Goal: Task Accomplishment & Management: Manage account settings

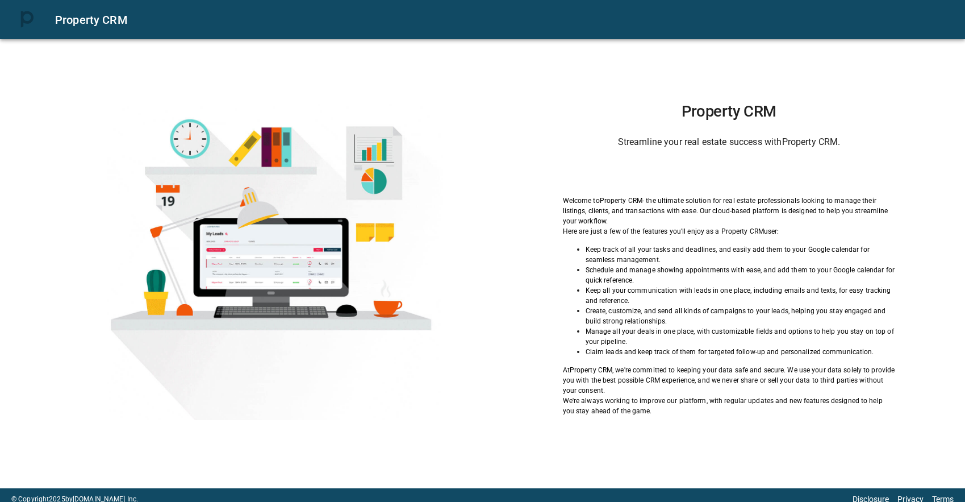
click at [708, 177] on div "Sign in with Google. Opens in new tab" at bounding box center [729, 172] width 114 height 25
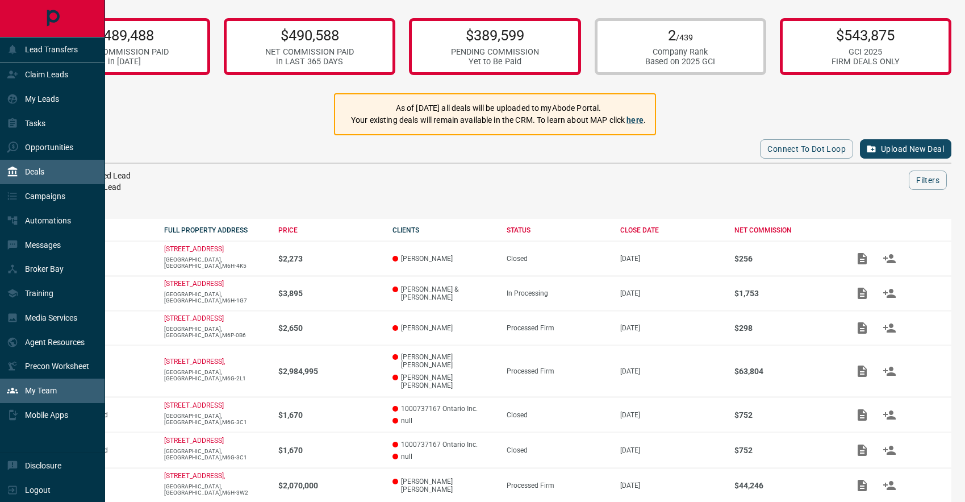
click at [26, 379] on div "My Team" at bounding box center [52, 390] width 105 height 24
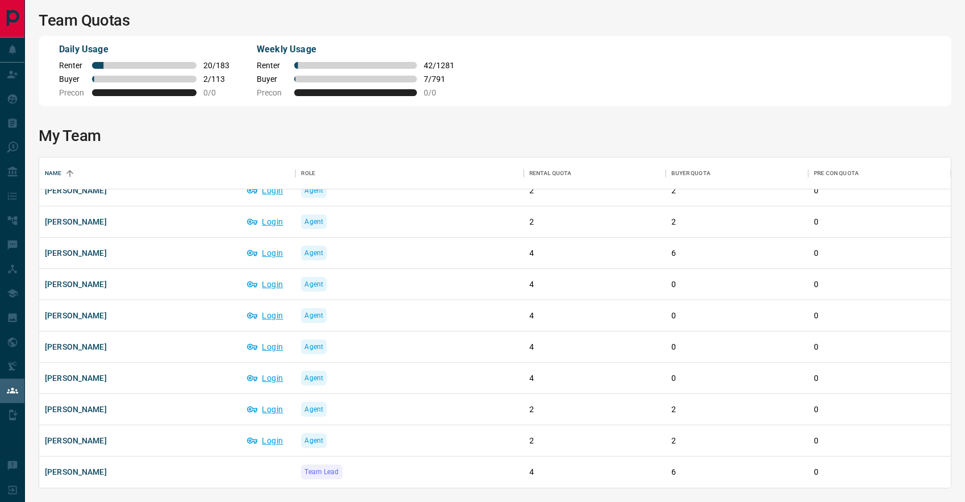
scroll to position [1264, 0]
click at [400, 466] on div "Team Lead" at bounding box center [409, 471] width 216 height 31
click at [220, 476] on div "[PERSON_NAME]" at bounding box center [167, 472] width 245 height 22
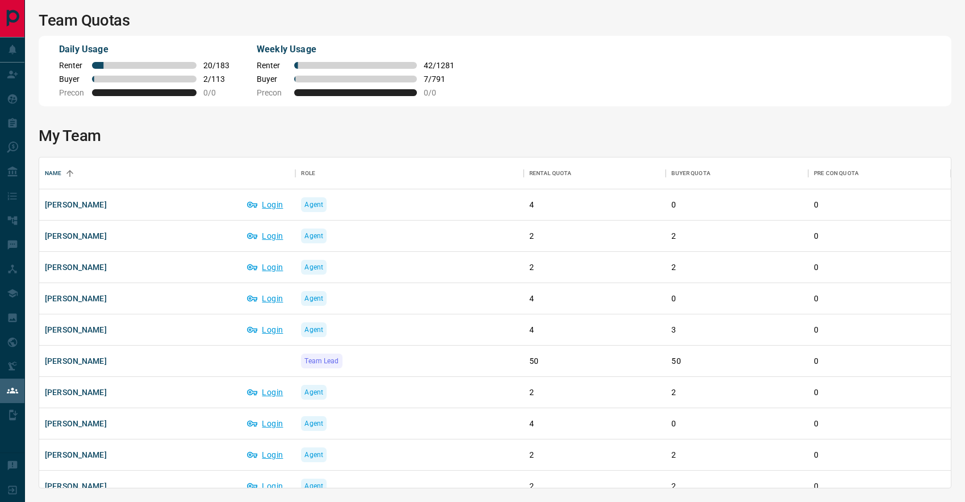
scroll to position [0, 0]
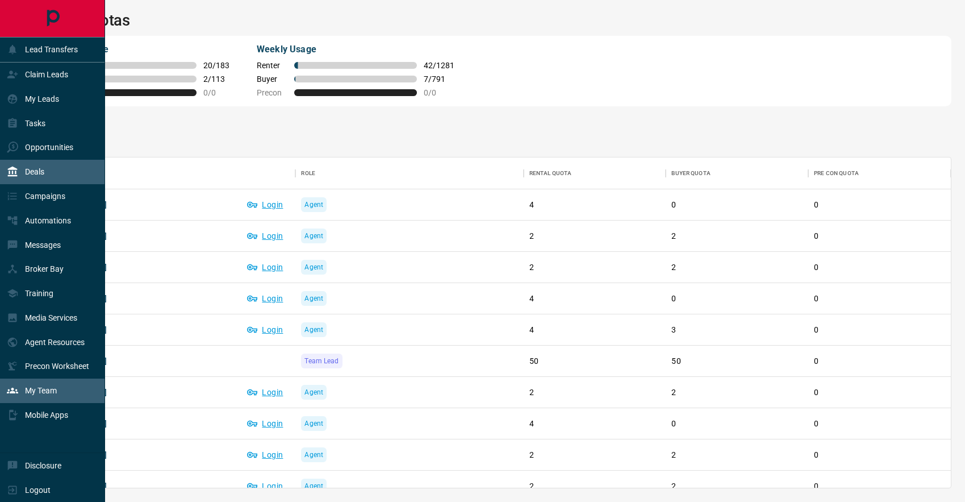
click at [31, 174] on p "Deals" at bounding box center [34, 171] width 19 height 9
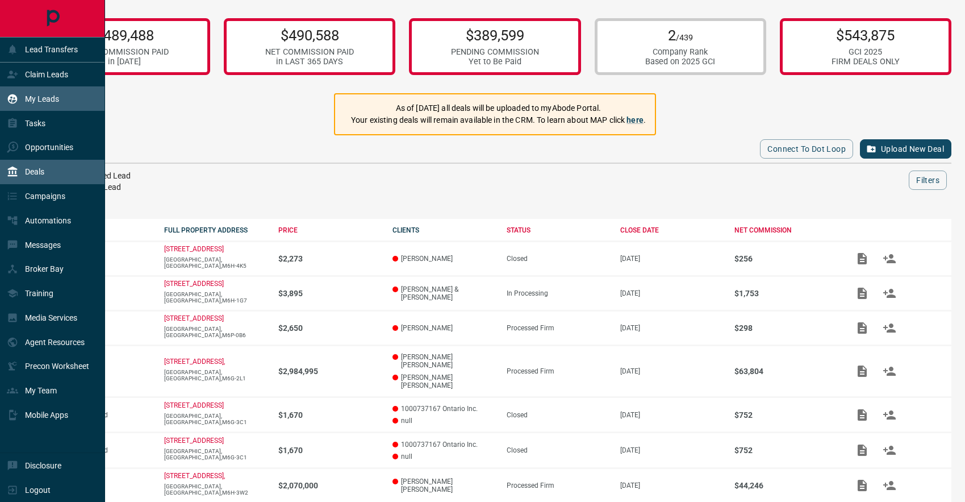
click at [18, 100] on icon at bounding box center [12, 98] width 11 height 11
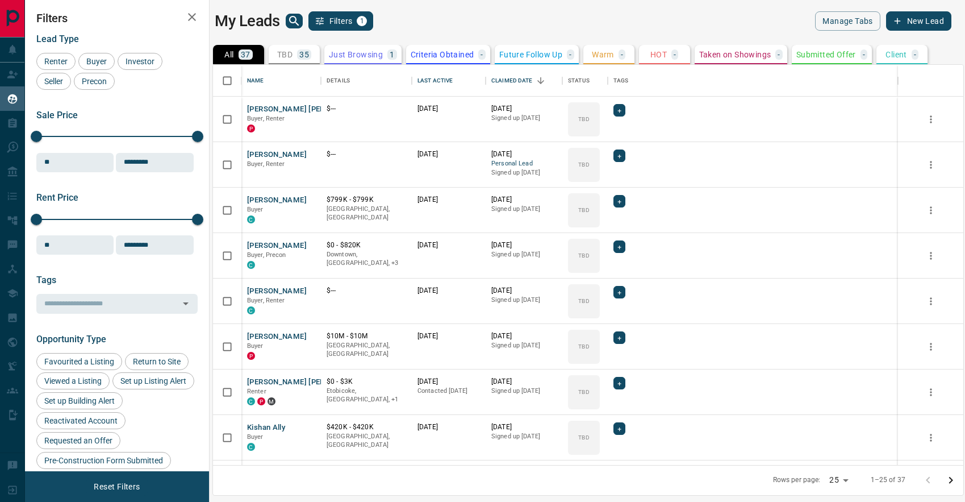
scroll to position [400, 750]
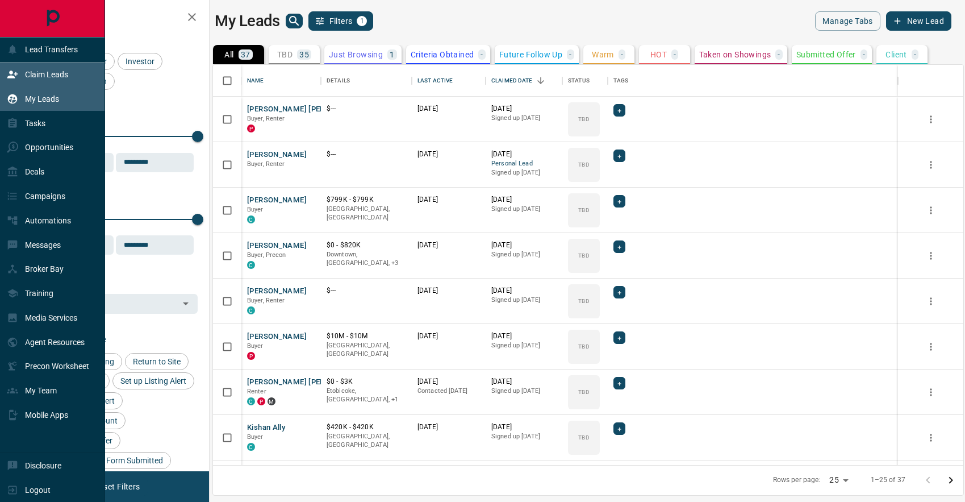
click at [10, 75] on icon at bounding box center [12, 74] width 11 height 11
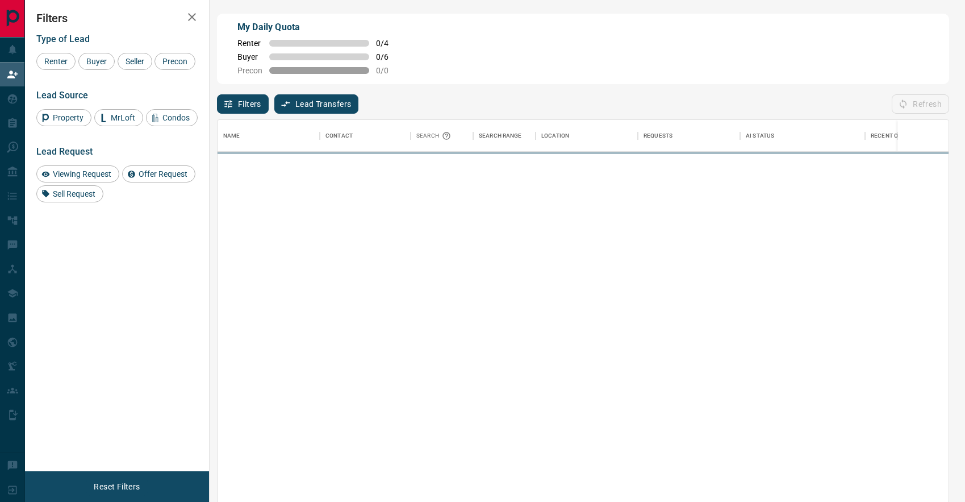
scroll to position [383, 731]
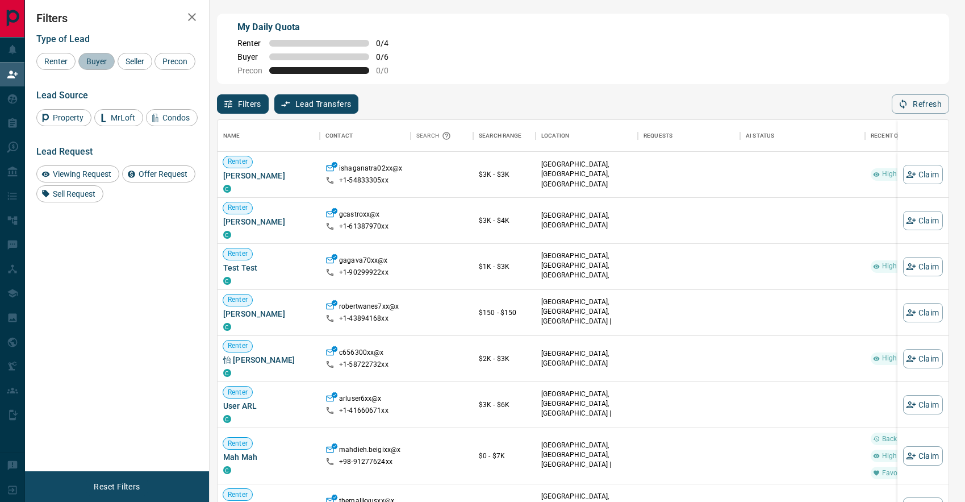
click at [89, 57] on span "Buyer" at bounding box center [96, 61] width 28 height 9
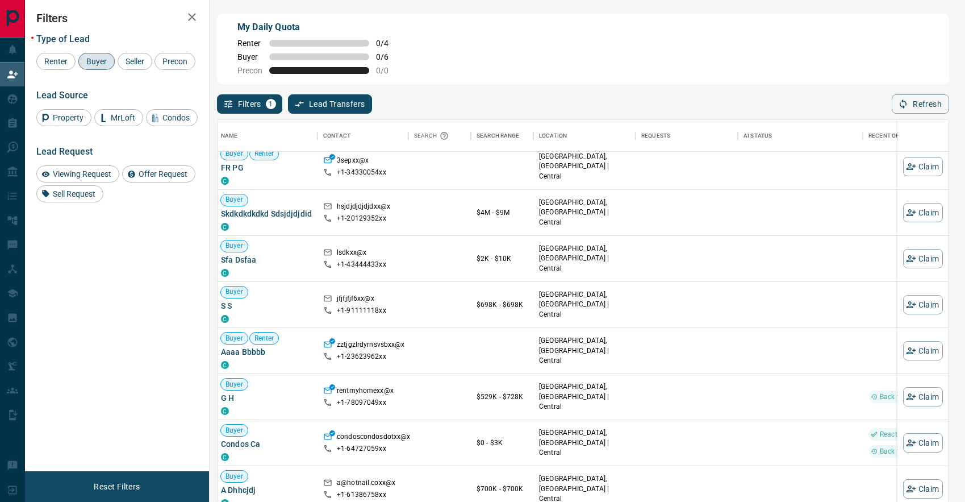
scroll to position [189, 2]
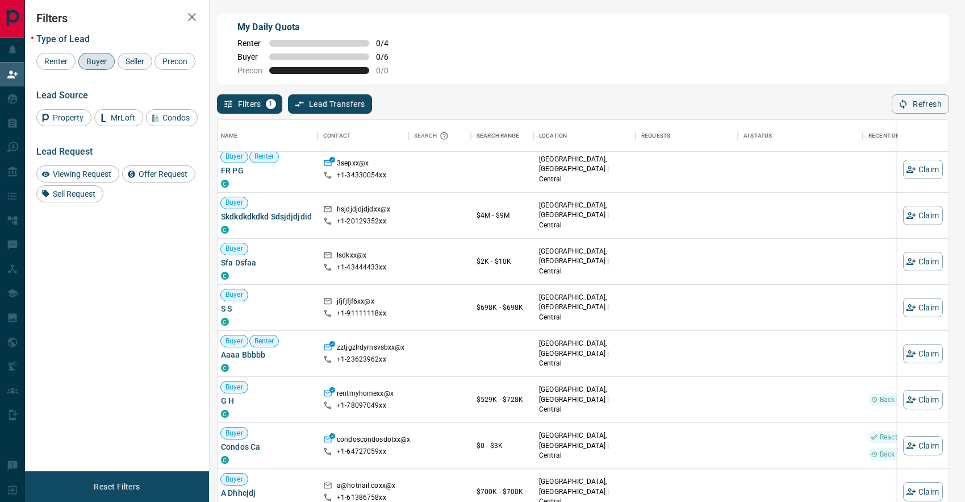
click at [129, 59] on span "Seller" at bounding box center [135, 61] width 27 height 9
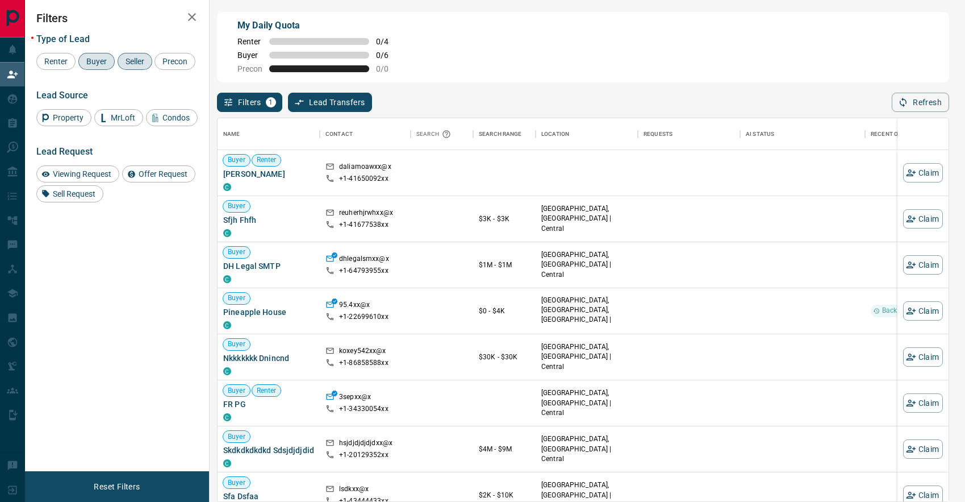
scroll to position [0, 0]
click at [921, 178] on button "Claim" at bounding box center [923, 172] width 40 height 19
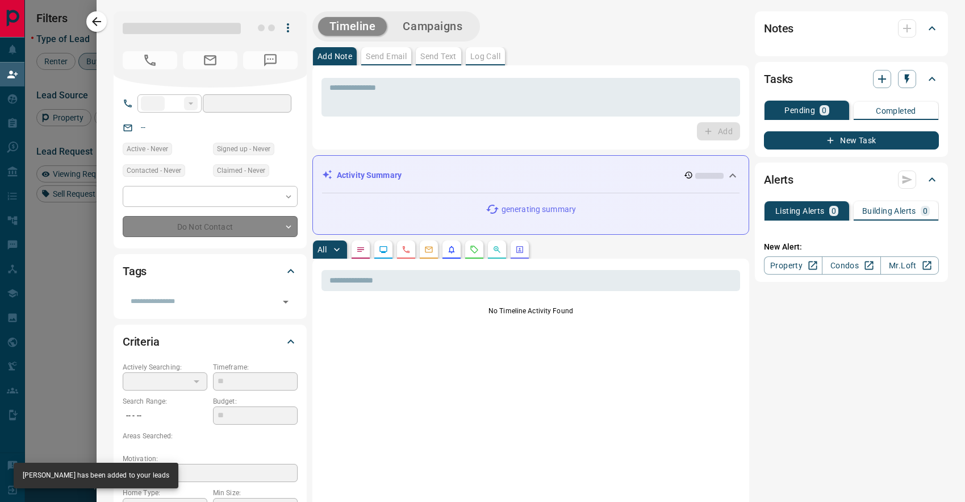
type input "**"
type input "**********"
type input "**"
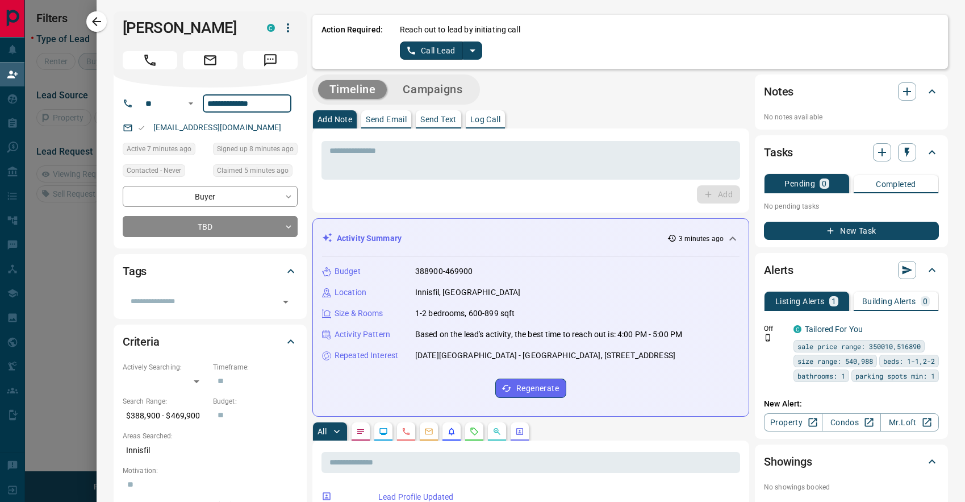
drag, startPoint x: 274, startPoint y: 107, endPoint x: 206, endPoint y: 108, distance: 68.7
click at [785, 111] on div "No notes available" at bounding box center [851, 113] width 175 height 17
click at [785, 116] on p "No notes available" at bounding box center [851, 117] width 175 height 10
click at [372, 158] on textarea at bounding box center [530, 160] width 403 height 29
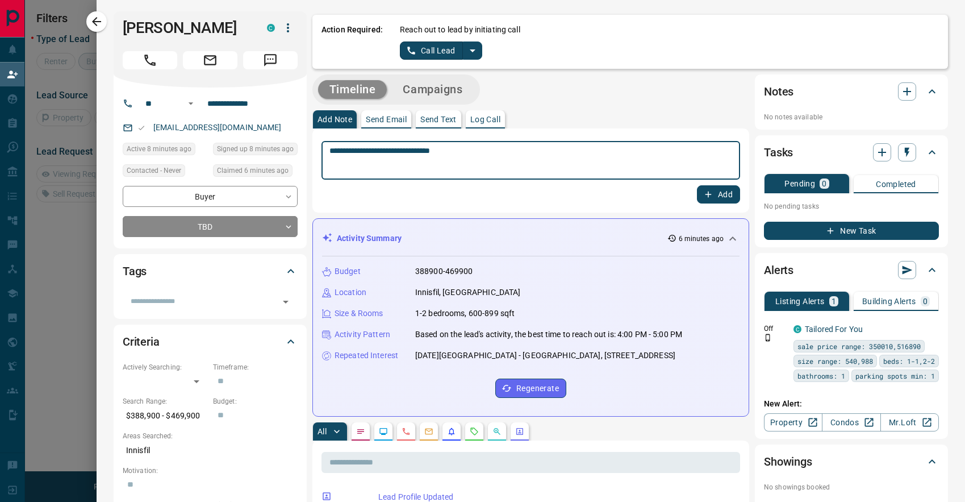
type textarea "**********"
click at [716, 197] on button "Add" at bounding box center [718, 194] width 43 height 18
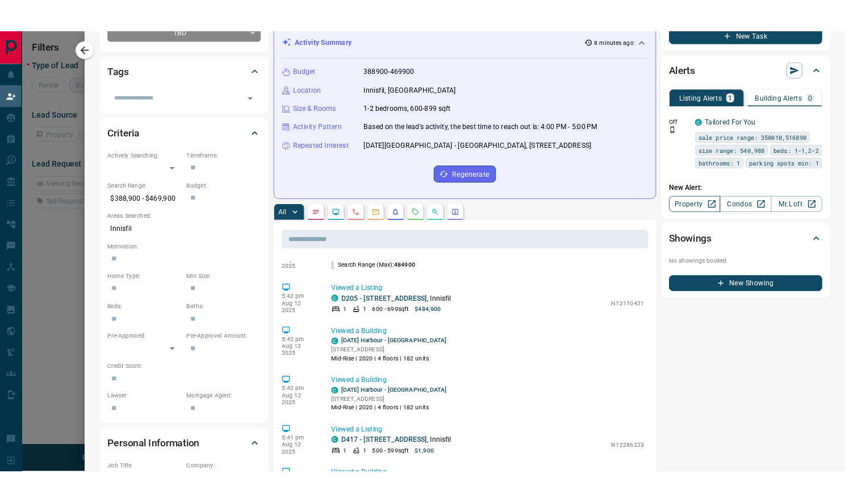
scroll to position [224, 0]
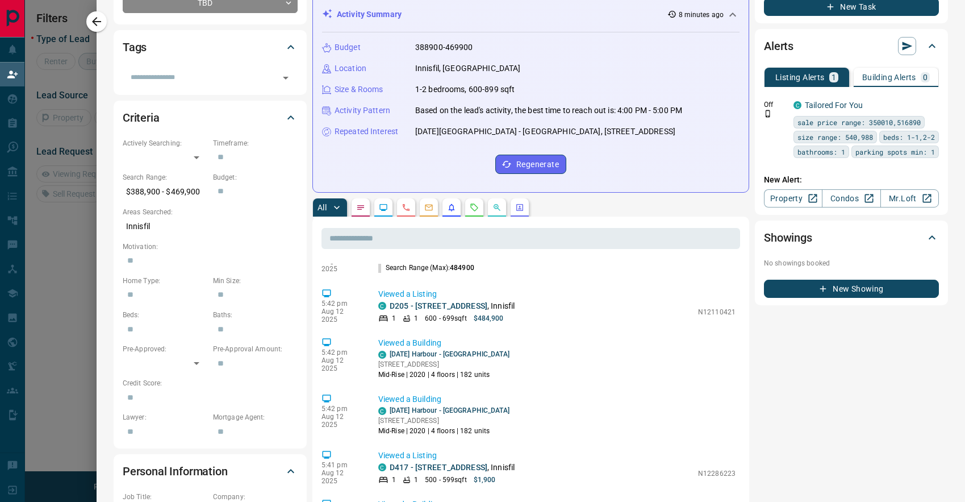
click at [879, 72] on div "Building Alerts 0" at bounding box center [896, 77] width 68 height 10
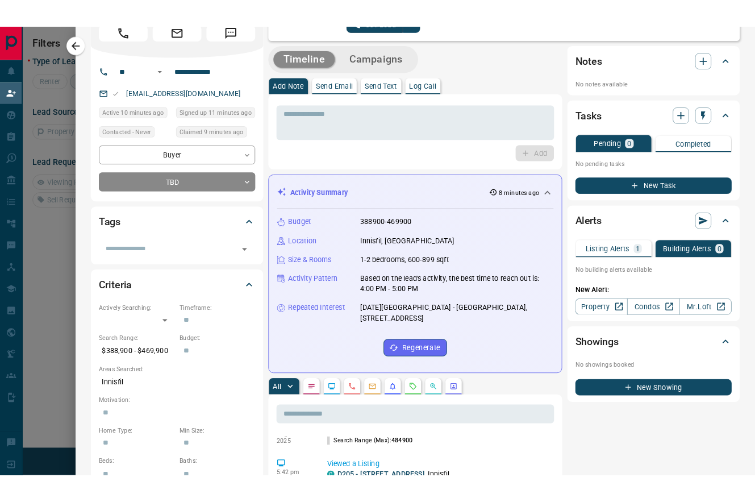
scroll to position [44, 0]
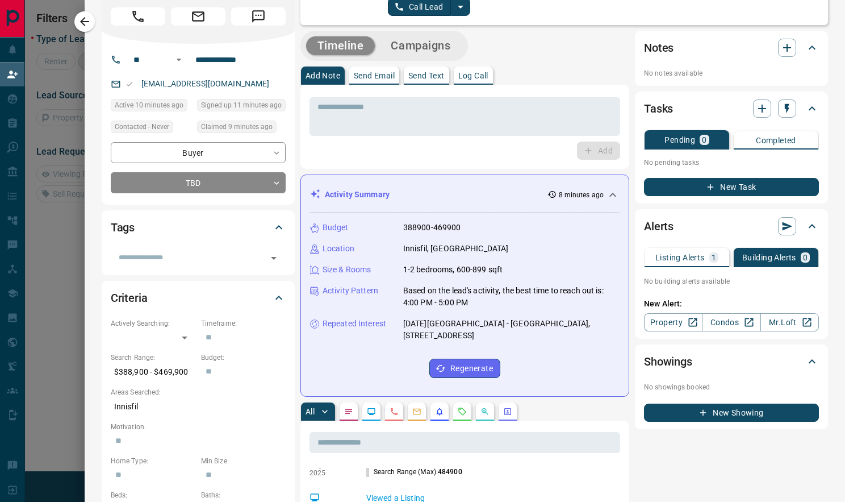
click at [679, 255] on p "Listing Alerts" at bounding box center [679, 257] width 49 height 8
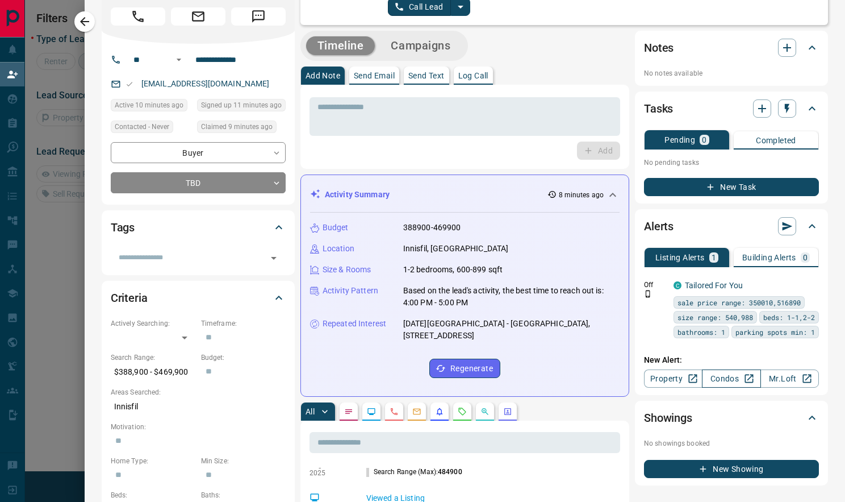
click at [733, 387] on link "Condos" at bounding box center [731, 378] width 58 height 18
click at [783, 256] on p "Building Alerts" at bounding box center [769, 257] width 54 height 8
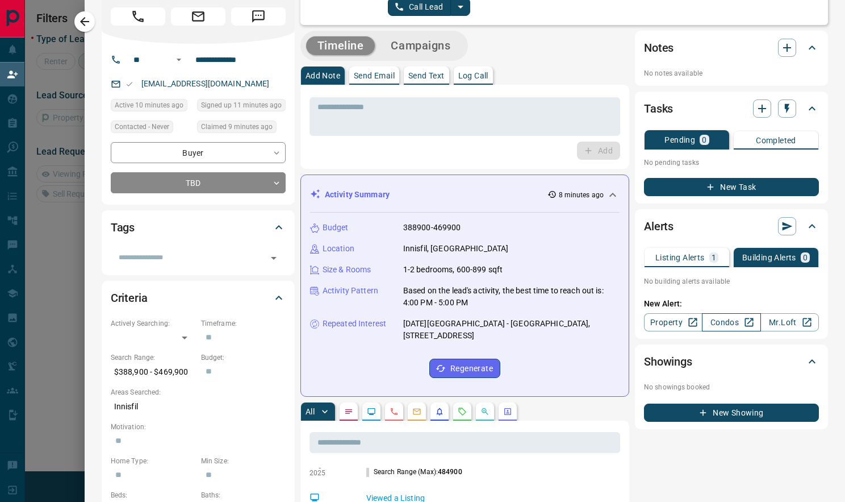
click at [725, 323] on link "Condos" at bounding box center [731, 322] width 58 height 18
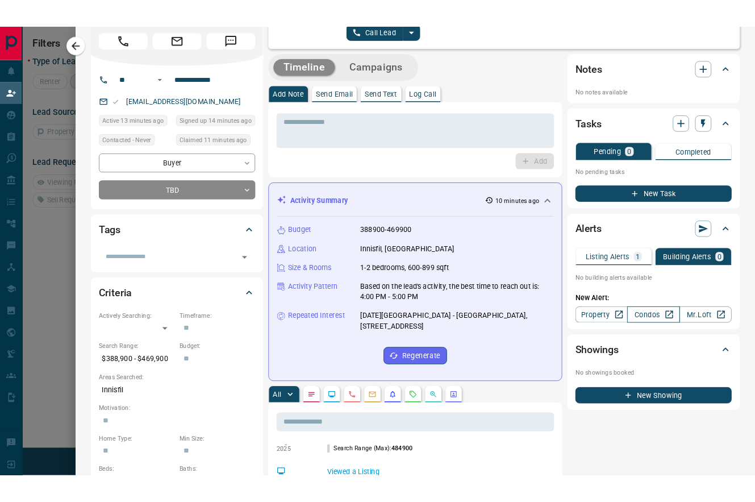
scroll to position [77, 521]
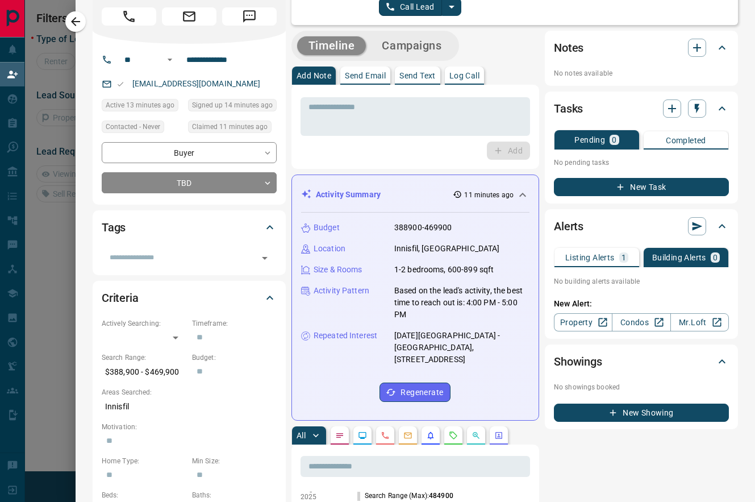
click at [717, 256] on p "0" at bounding box center [715, 257] width 5 height 8
click at [680, 258] on p "Building Alerts" at bounding box center [679, 257] width 54 height 8
click at [722, 226] on icon at bounding box center [722, 226] width 14 height 14
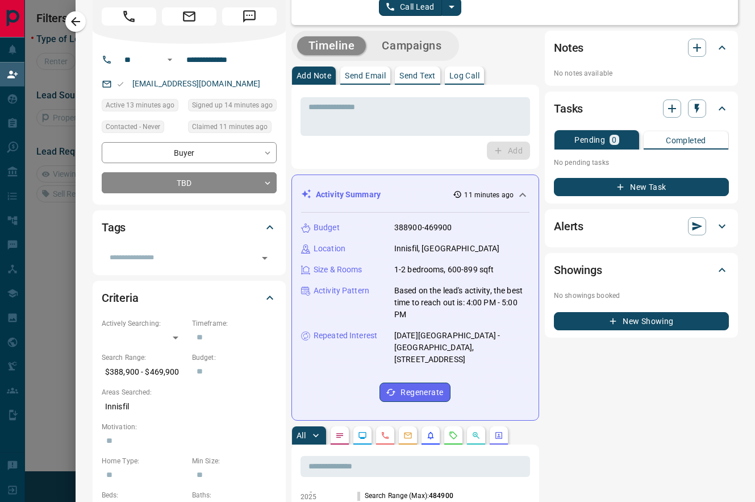
click at [722, 226] on icon at bounding box center [722, 226] width 14 height 14
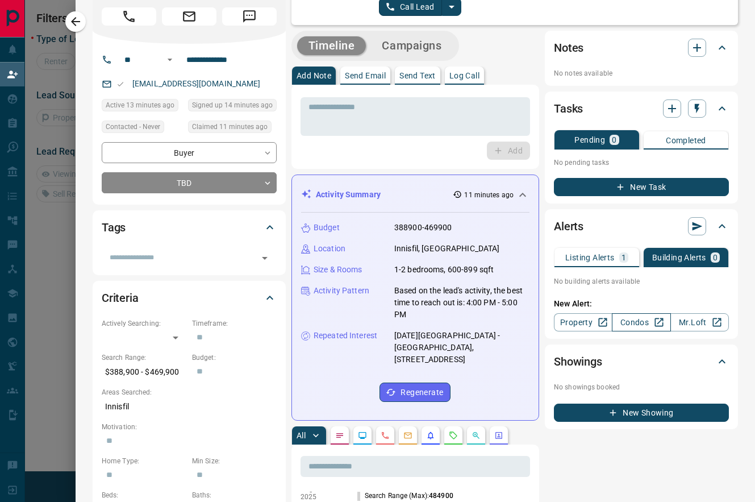
click at [646, 323] on link "Condos" at bounding box center [641, 322] width 58 height 18
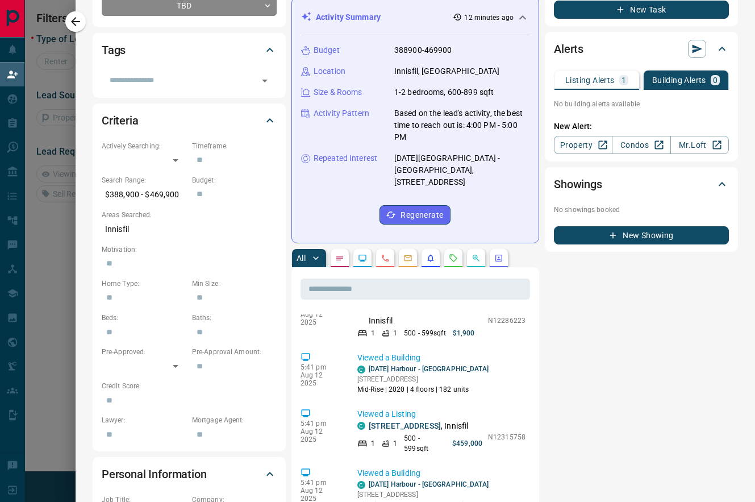
scroll to position [314, 0]
